Goal: Complete application form

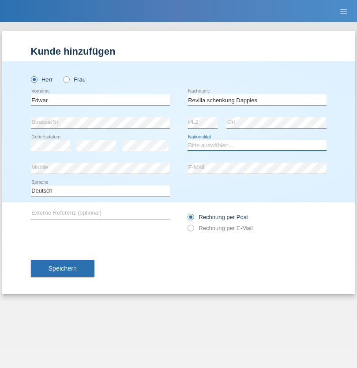
select select "ES"
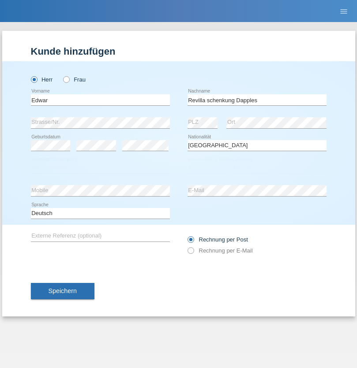
select select "C"
select select "22"
select select "12"
select select "2014"
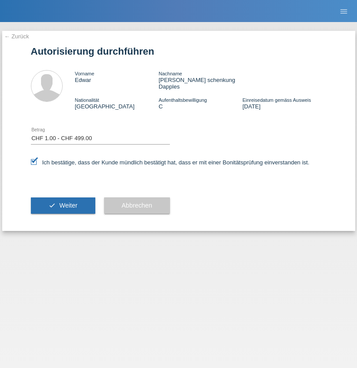
select select "1"
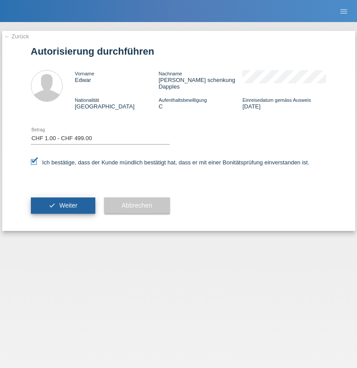
click at [63, 202] on span "Weiter" at bounding box center [68, 205] width 18 height 7
